Goal: Task Accomplishment & Management: Manage account settings

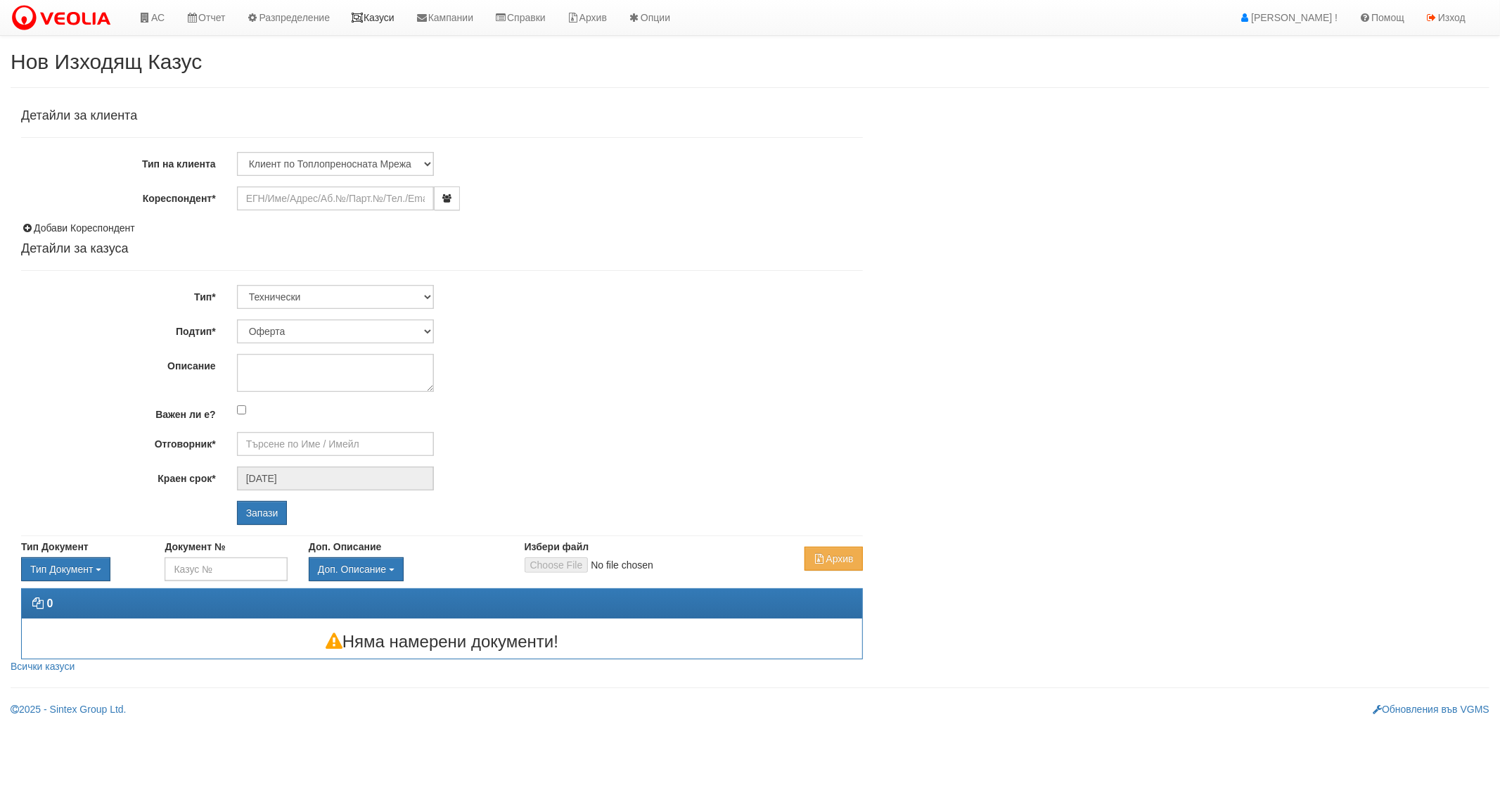
click at [397, 21] on link "Казуси" at bounding box center [373, 17] width 65 height 35
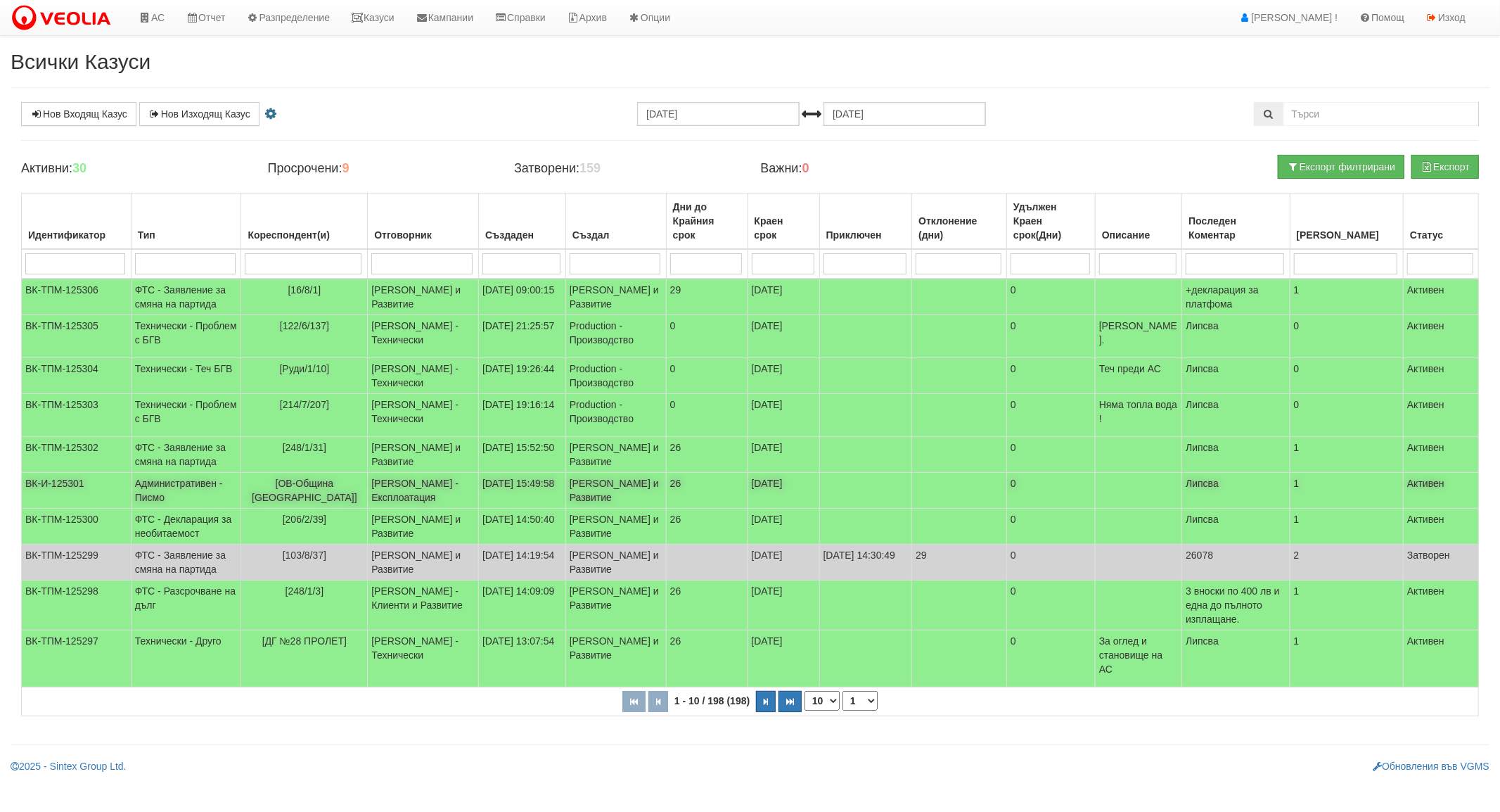
click at [173, 472] on td "Административен - Писмо" at bounding box center [186, 490] width 110 height 36
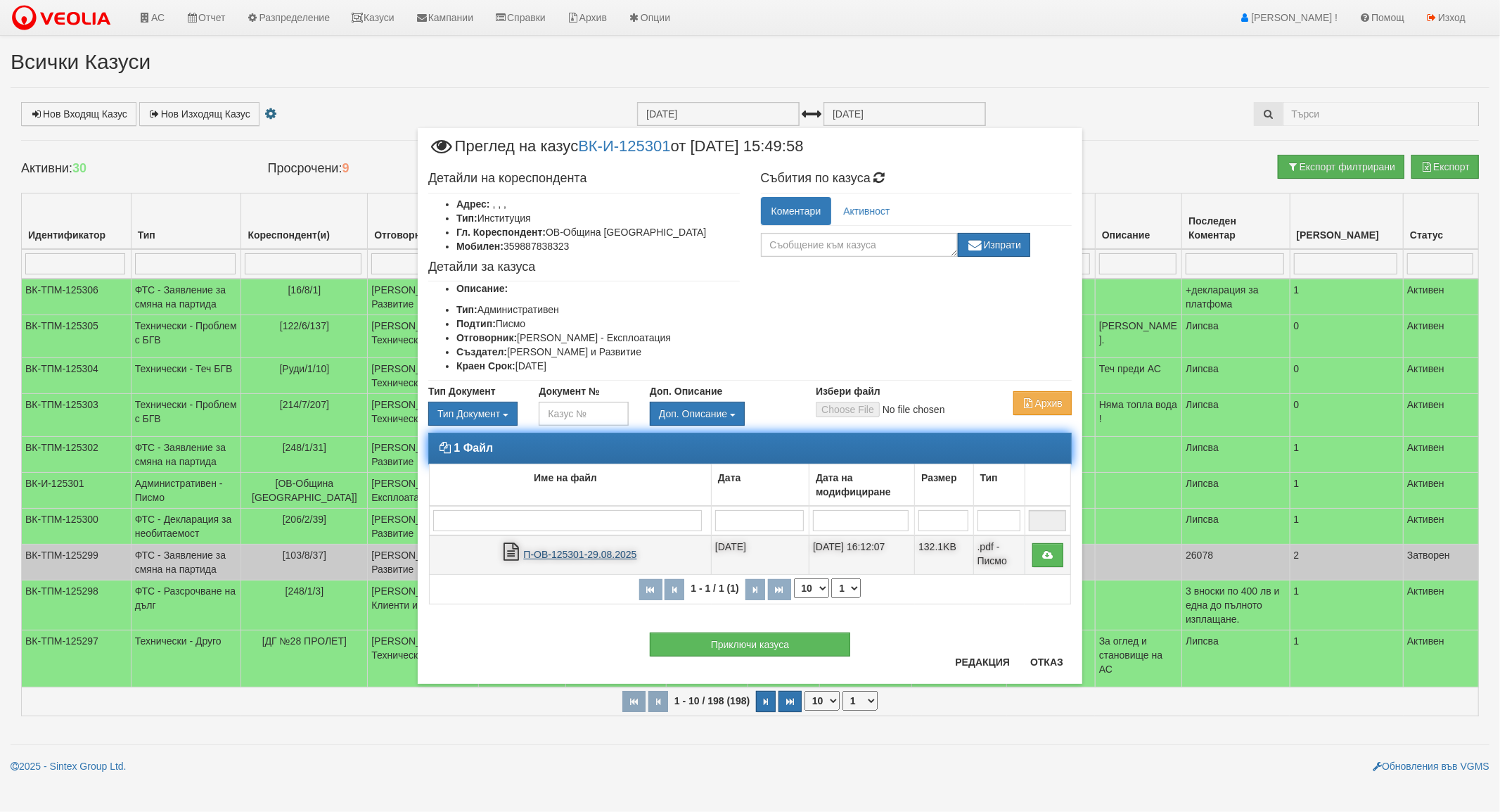
click at [578, 557] on link "П-ОВ-125301-29.08.2025" at bounding box center [580, 554] width 114 height 12
click at [913, 588] on th "1 - 1 / 1 (1) 10 20 30 40 1" at bounding box center [750, 588] width 642 height 29
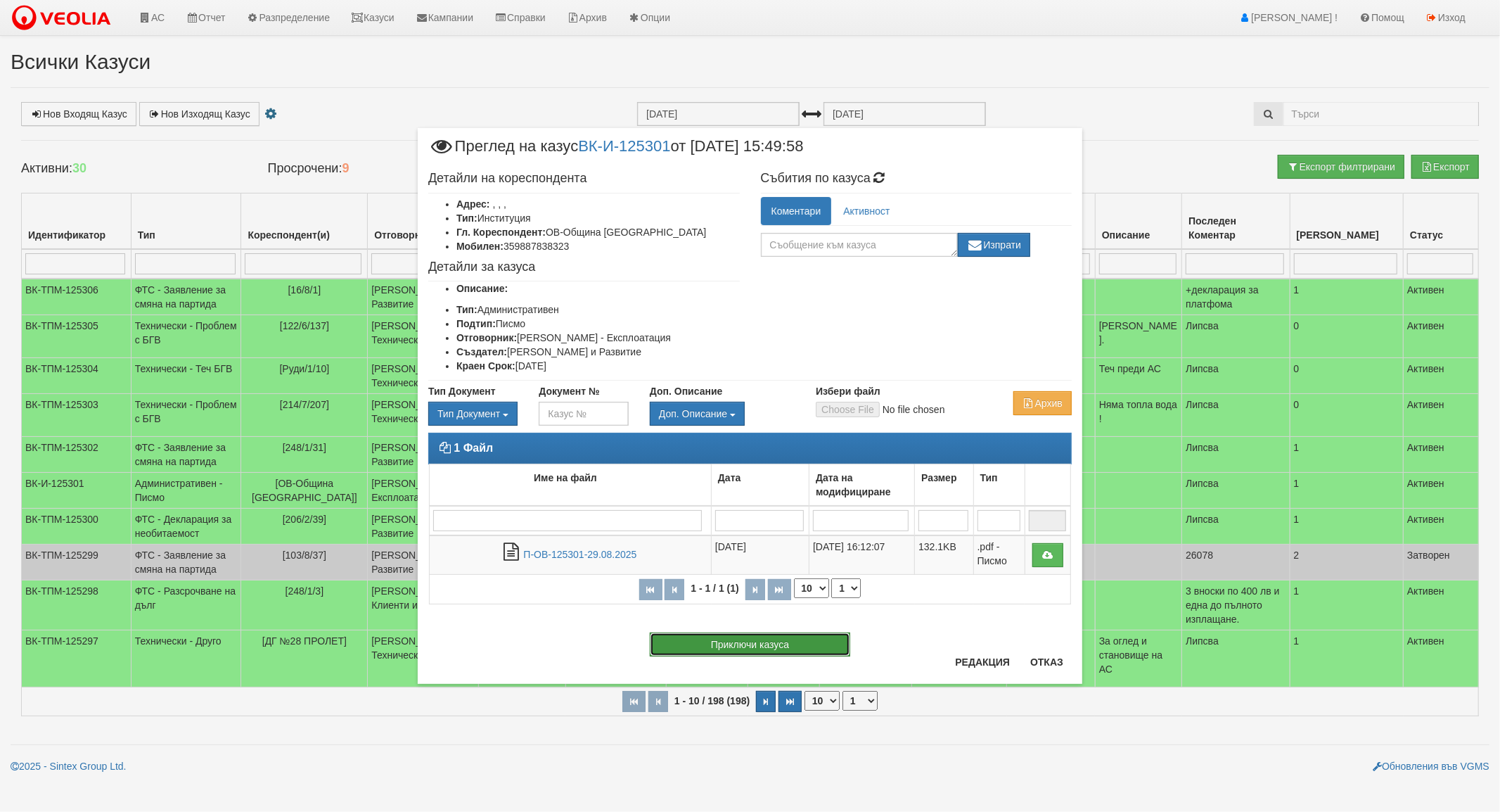
click at [743, 637] on button "Приключи казуса" at bounding box center [750, 644] width 201 height 24
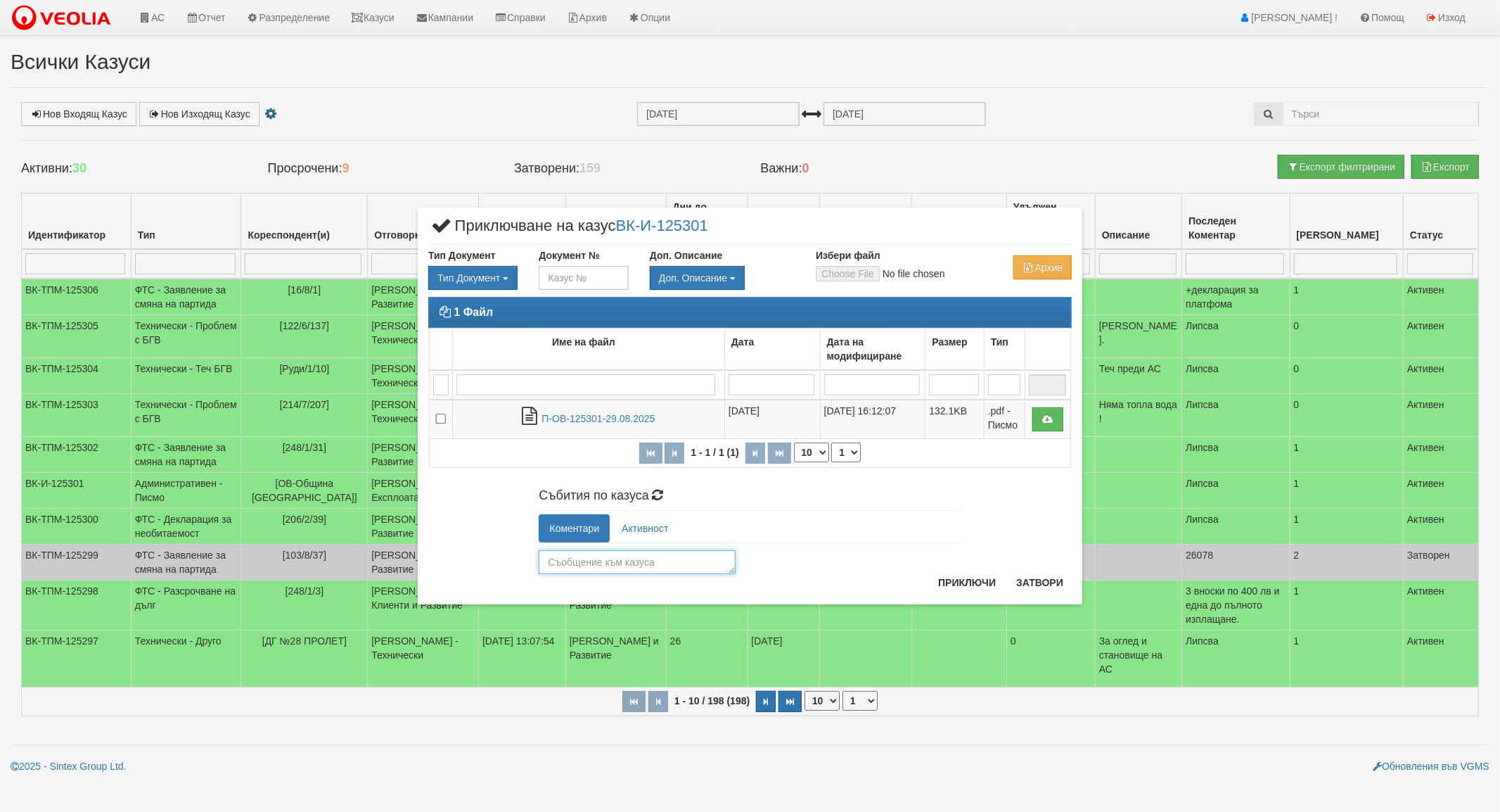
click at [623, 564] on textarea at bounding box center [637, 561] width 197 height 24
type textarea "'"
drag, startPoint x: 643, startPoint y: 559, endPoint x: 729, endPoint y: 620, distance: 105.4
click at [519, 559] on div "Събития по казуса Коментари Активност няма да обжалваме Изпрати [PERSON_NAME] (…" at bounding box center [750, 528] width 665 height 92
type textarea "приемаме РС"
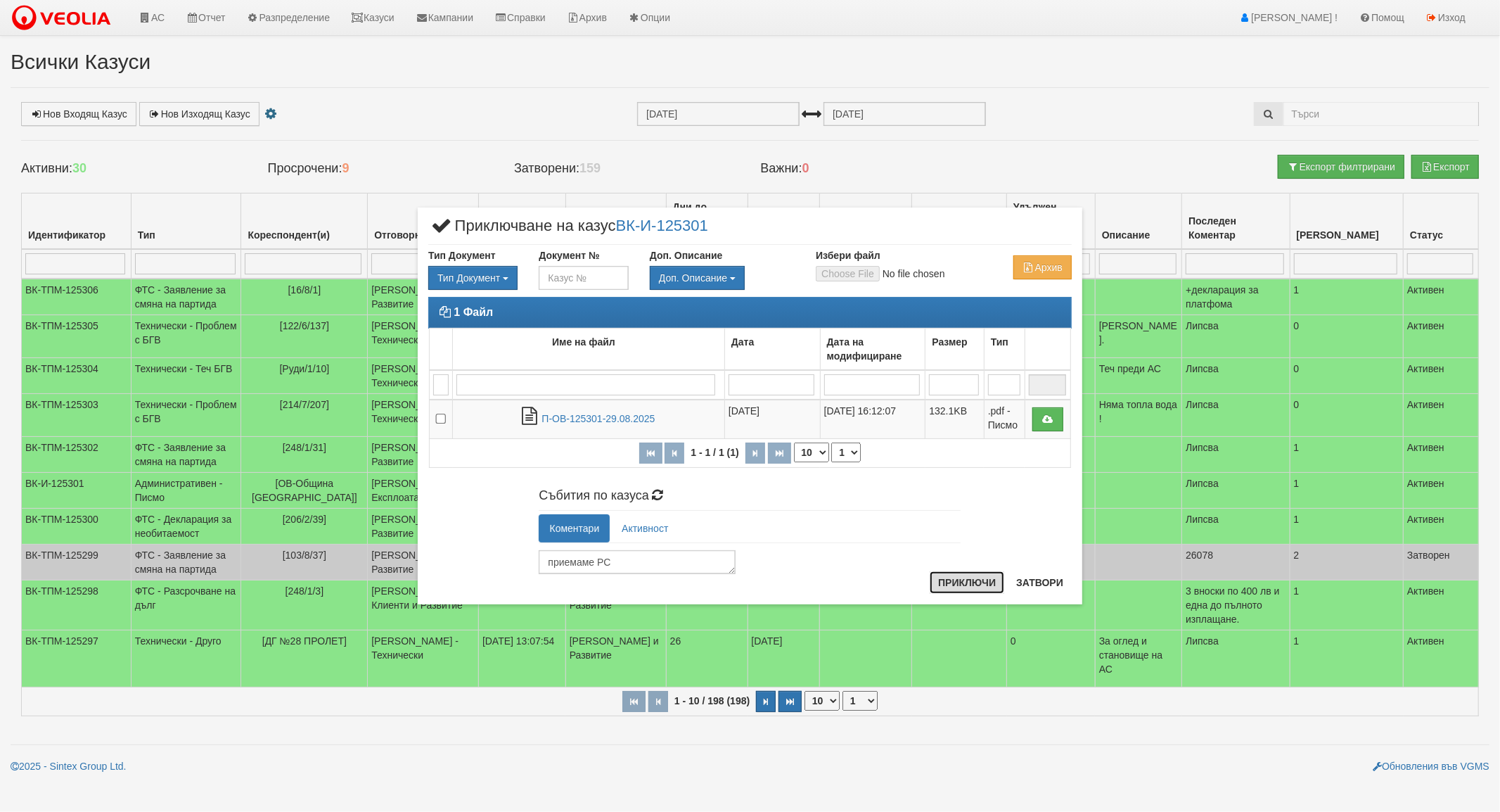
click at [973, 579] on button "Приключи" at bounding box center [967, 582] width 75 height 22
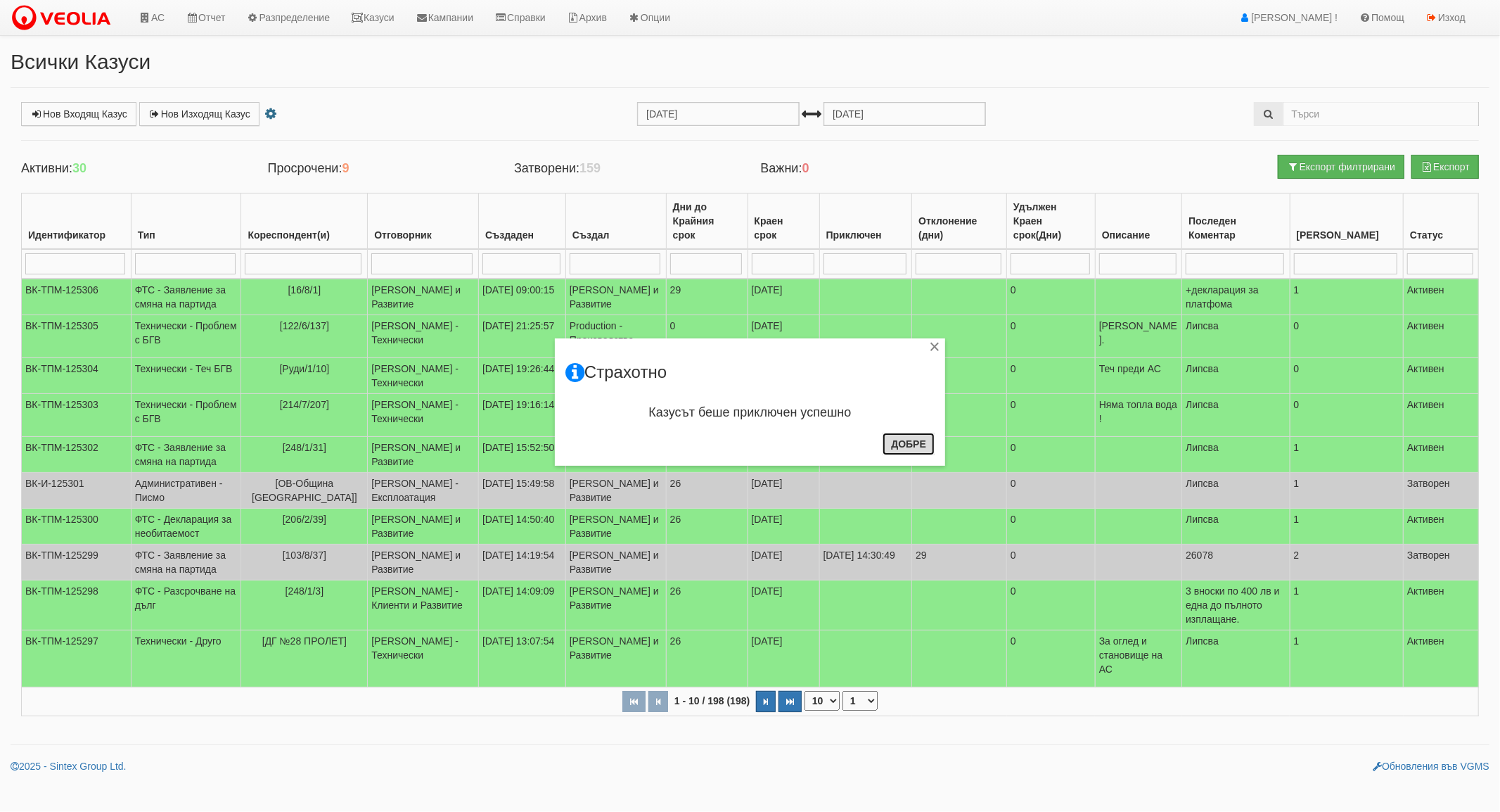
click at [922, 443] on button "Добре" at bounding box center [908, 443] width 52 height 22
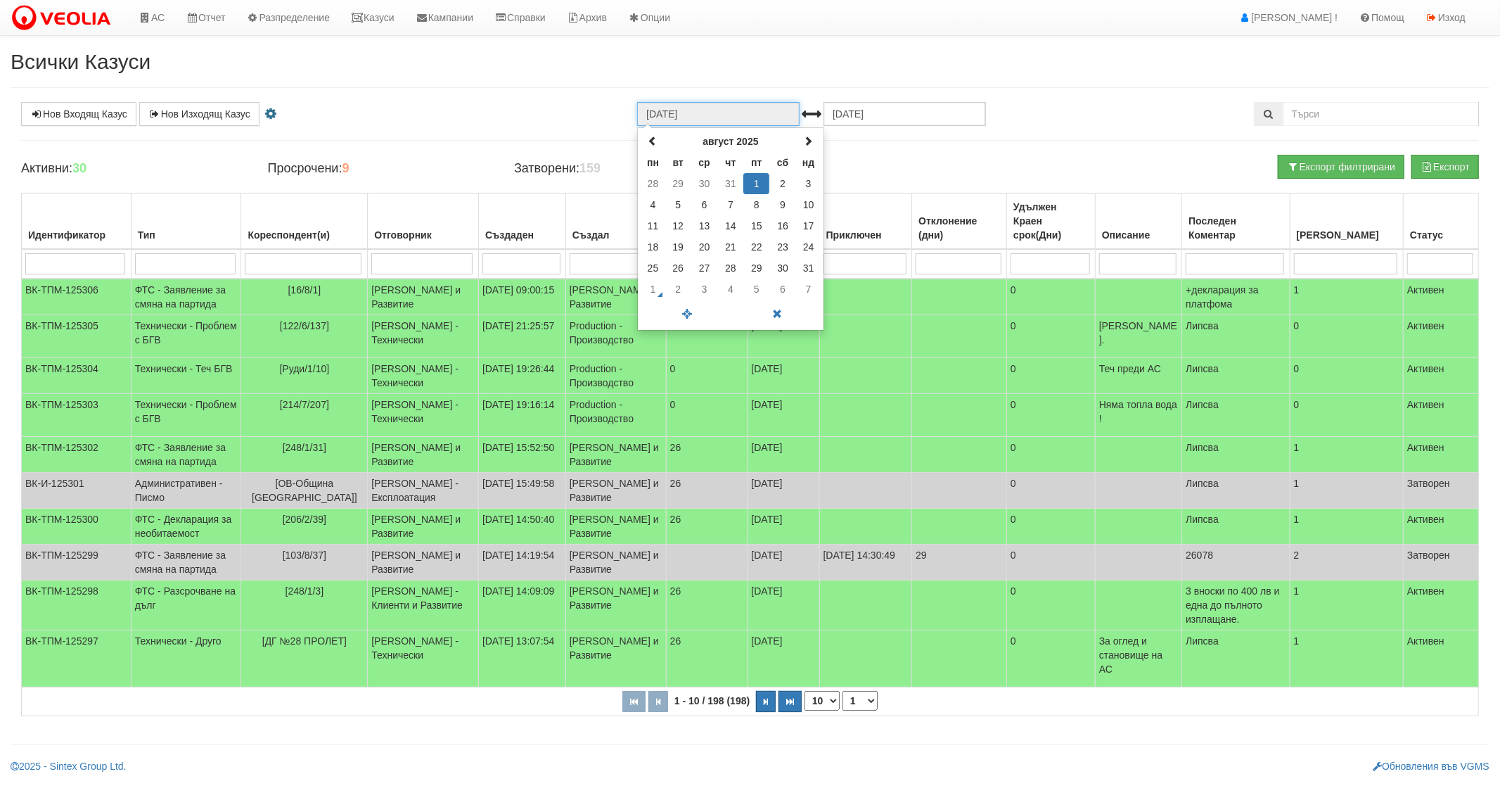
drag, startPoint x: 685, startPoint y: 114, endPoint x: 696, endPoint y: 114, distance: 11.0
click at [696, 114] on input "[DATE]" at bounding box center [717, 114] width 162 height 24
click at [654, 142] on span at bounding box center [653, 141] width 10 height 10
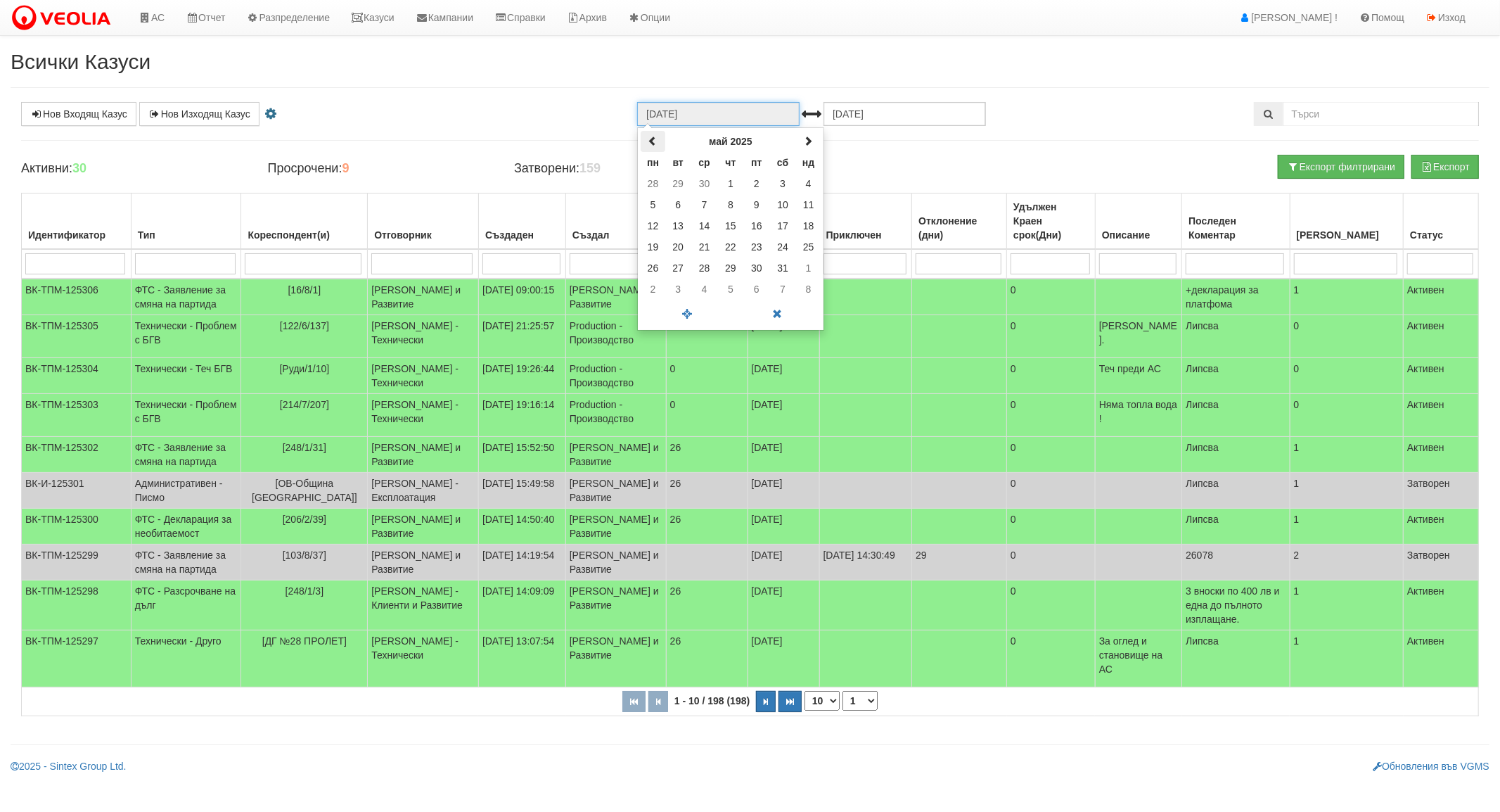
click at [654, 142] on span at bounding box center [653, 141] width 10 height 10
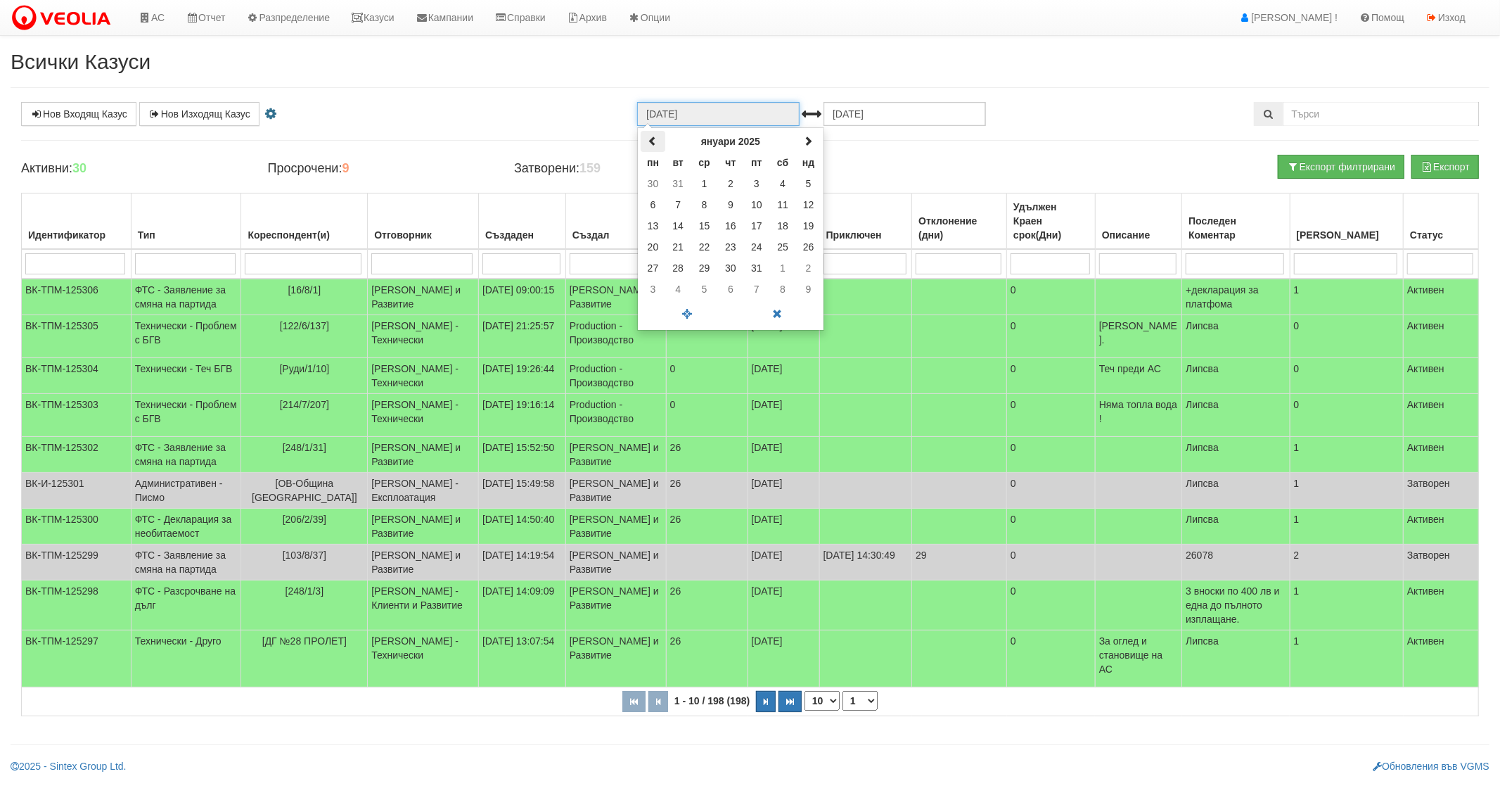
click at [654, 142] on span at bounding box center [653, 141] width 10 height 10
click at [674, 208] on td "6" at bounding box center [679, 205] width 26 height 21
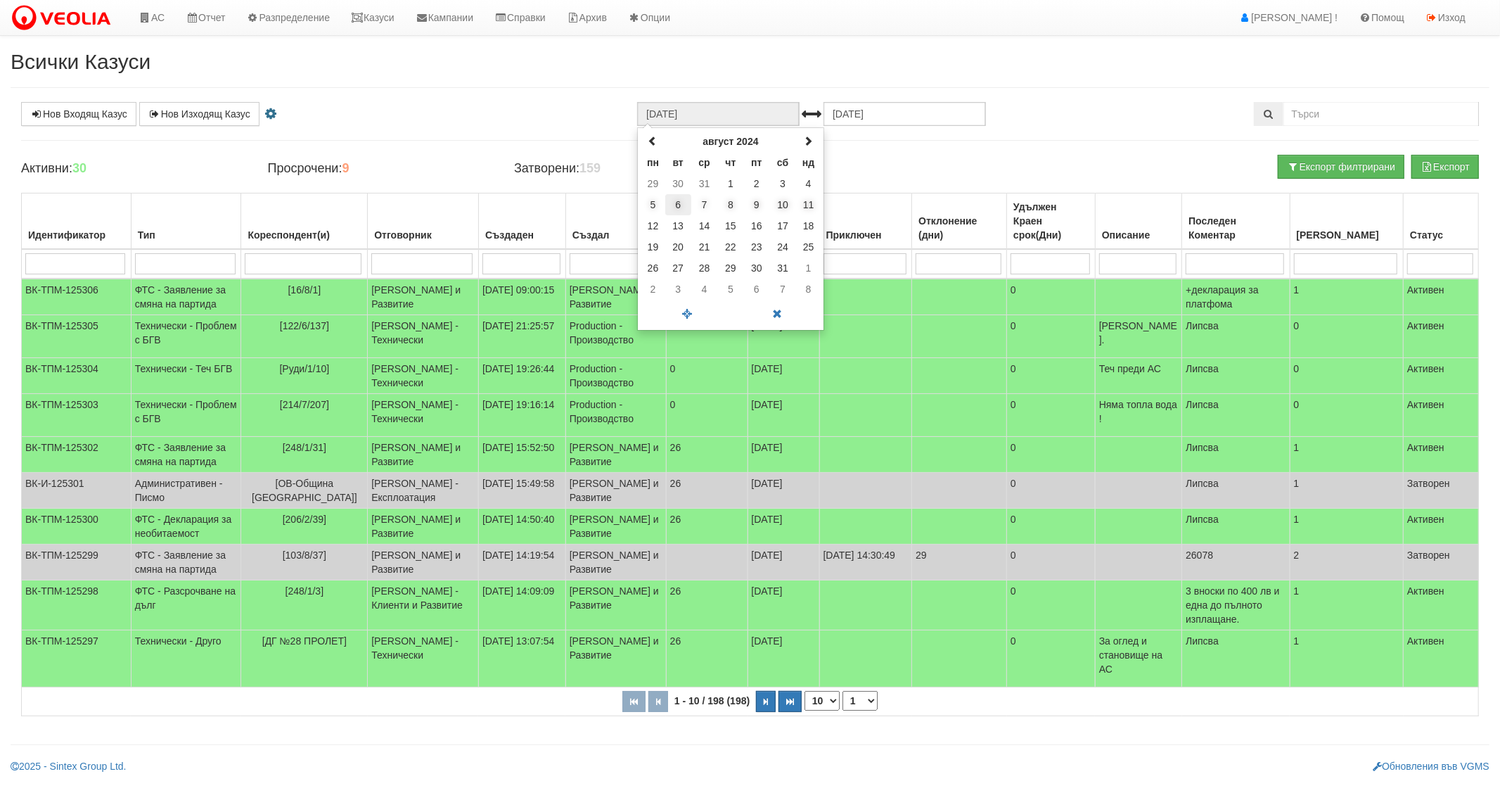
type input "[DATE]"
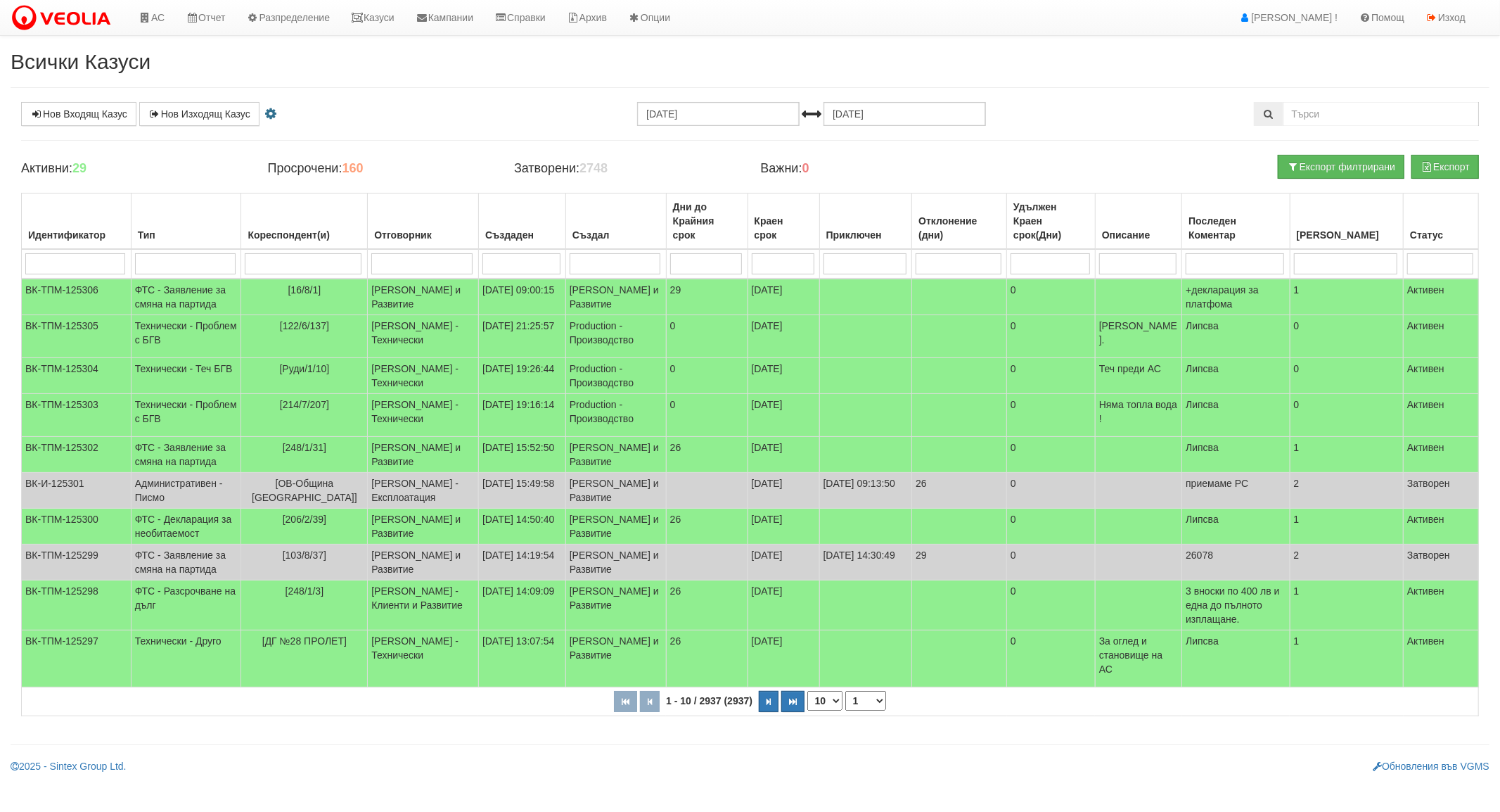
click at [406, 271] on input "search" at bounding box center [421, 264] width 101 height 21
type input "бо"
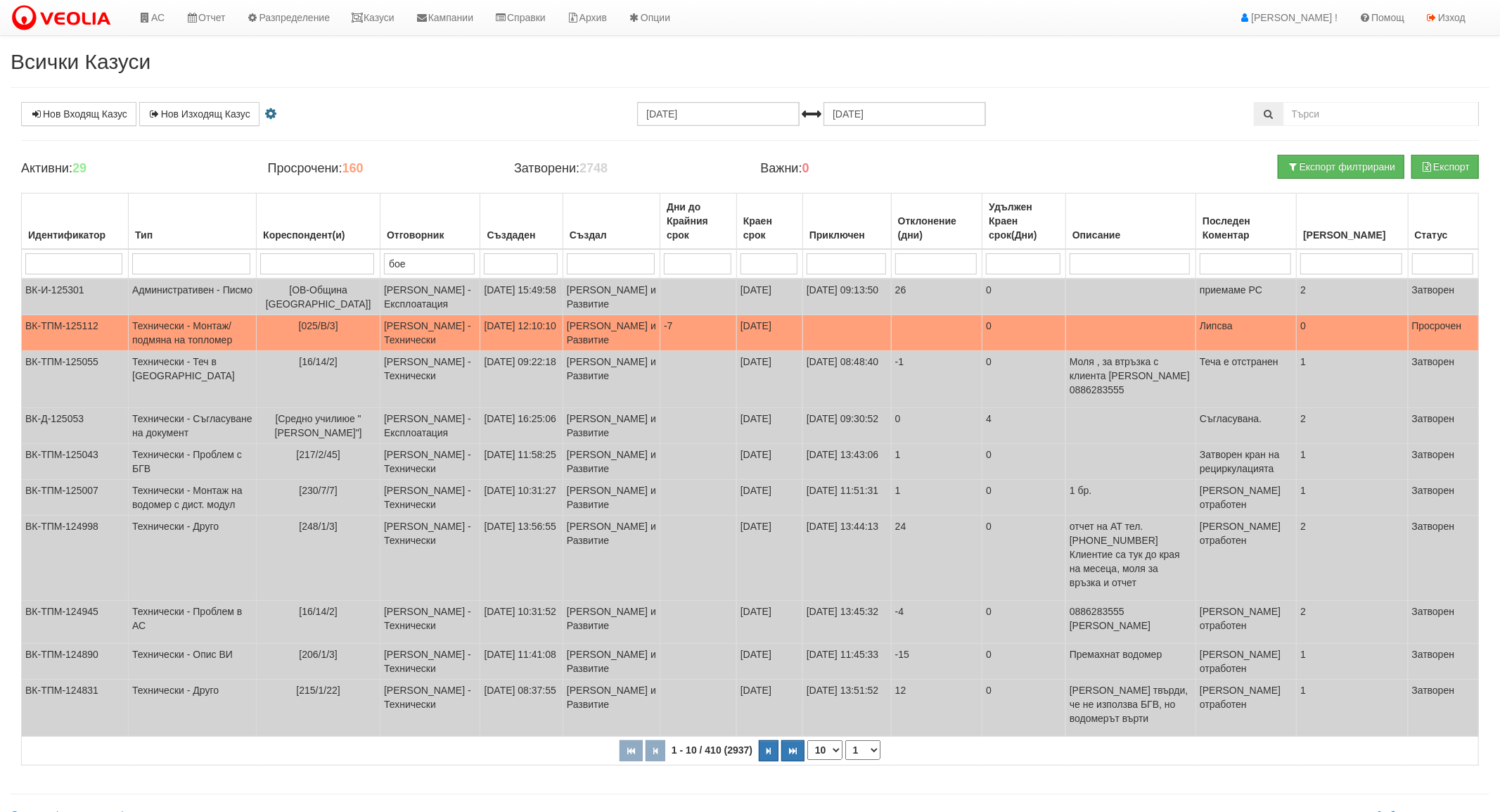
type input "[PERSON_NAME]"
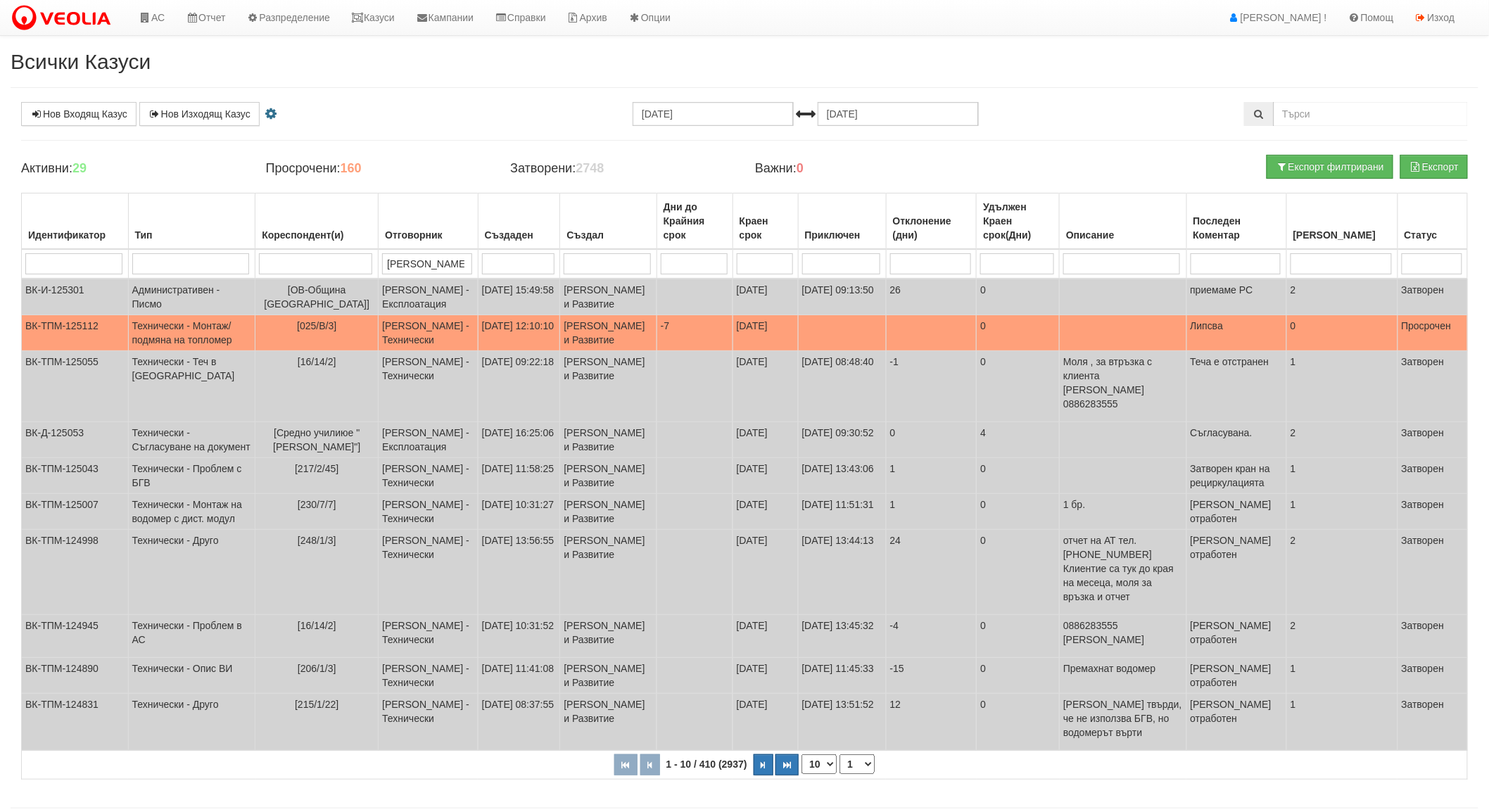
type input "[PERSON_NAME]"
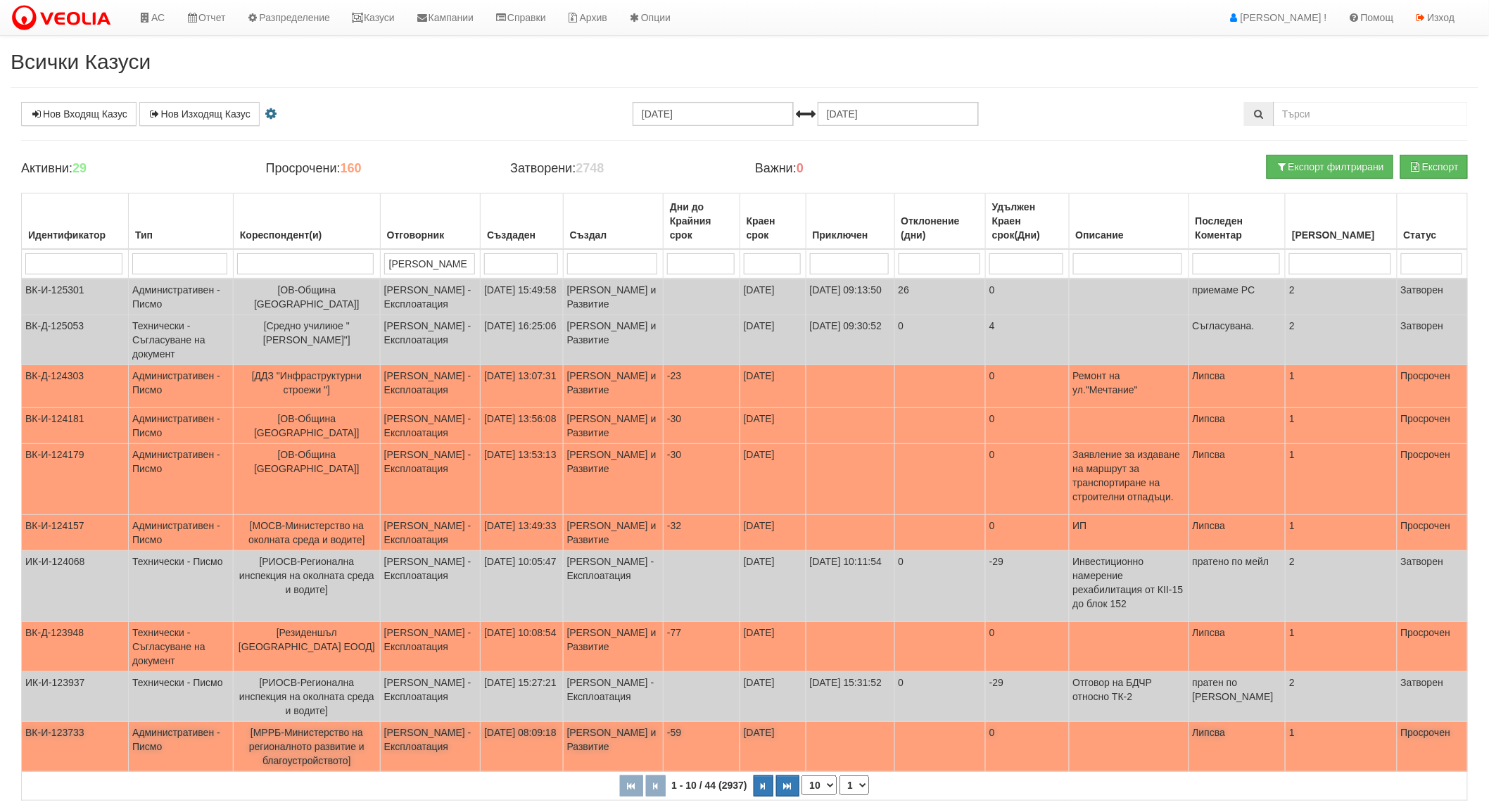
type input "[PERSON_NAME]"
